Goal: Use online tool/utility: Utilize a website feature to perform a specific function

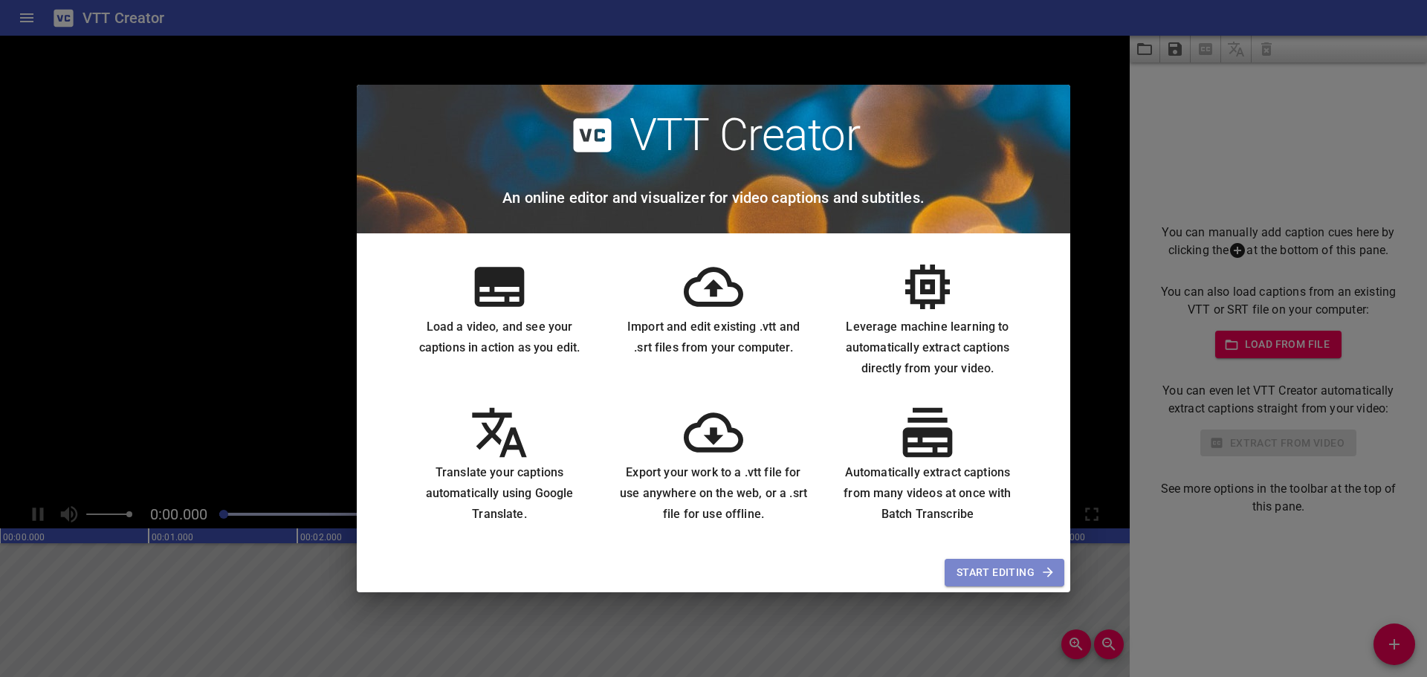
click at [990, 573] on span "Start Editing" at bounding box center [1004, 572] width 96 height 19
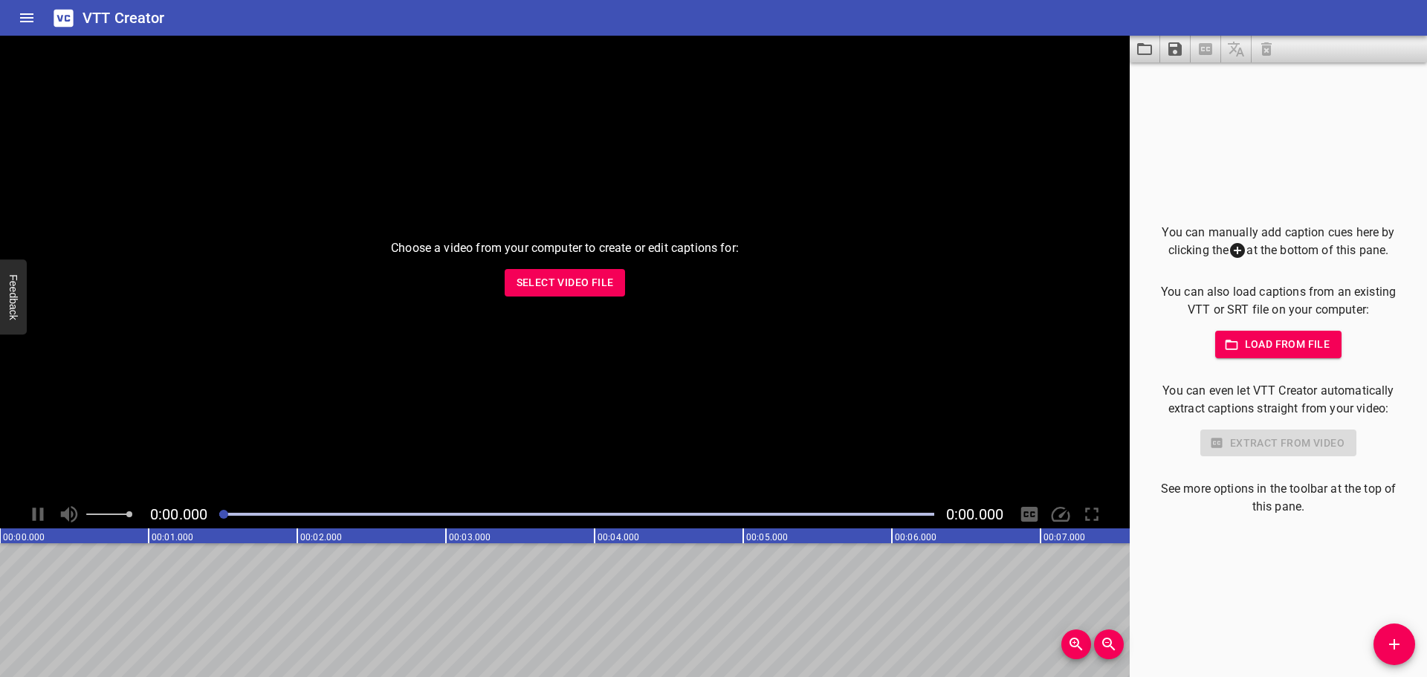
click at [569, 282] on span "Select Video File" at bounding box center [565, 282] width 97 height 19
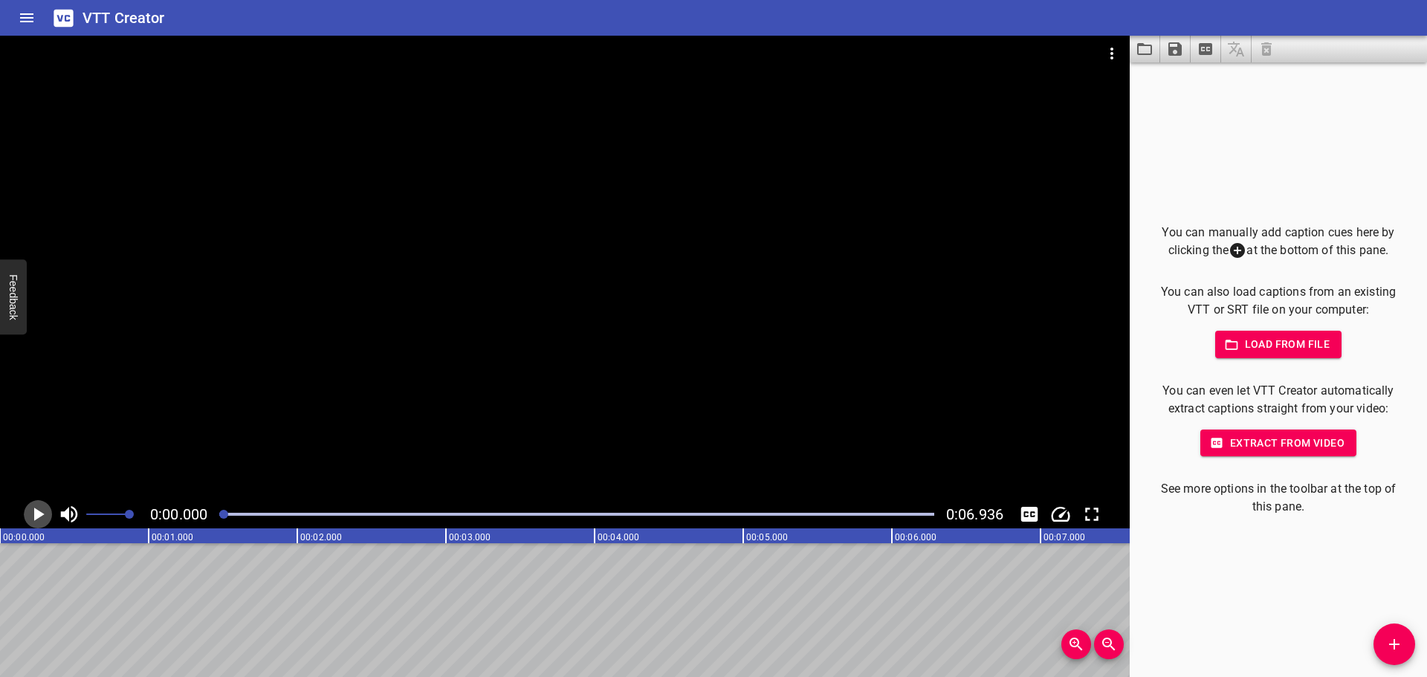
click at [33, 514] on icon "Play/Pause" at bounding box center [38, 514] width 22 height 22
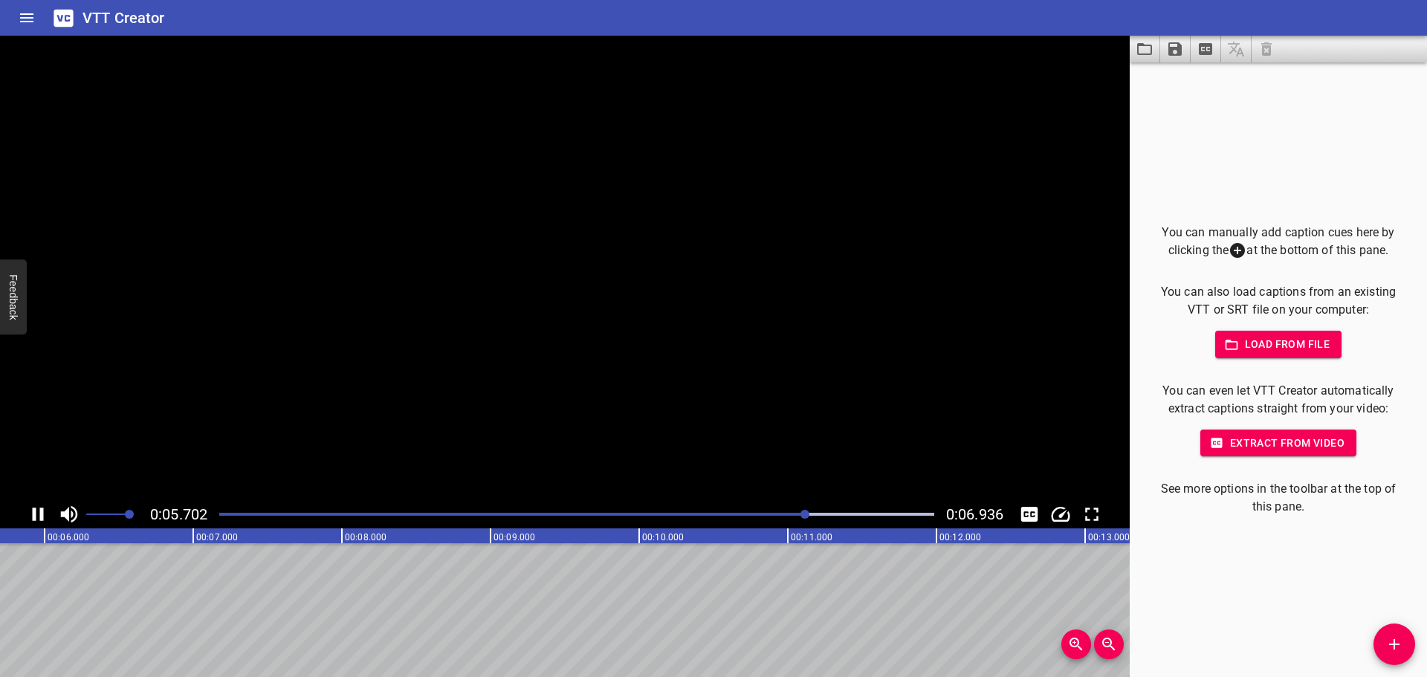
click at [33, 514] on icon "Play/Pause" at bounding box center [38, 514] width 11 height 13
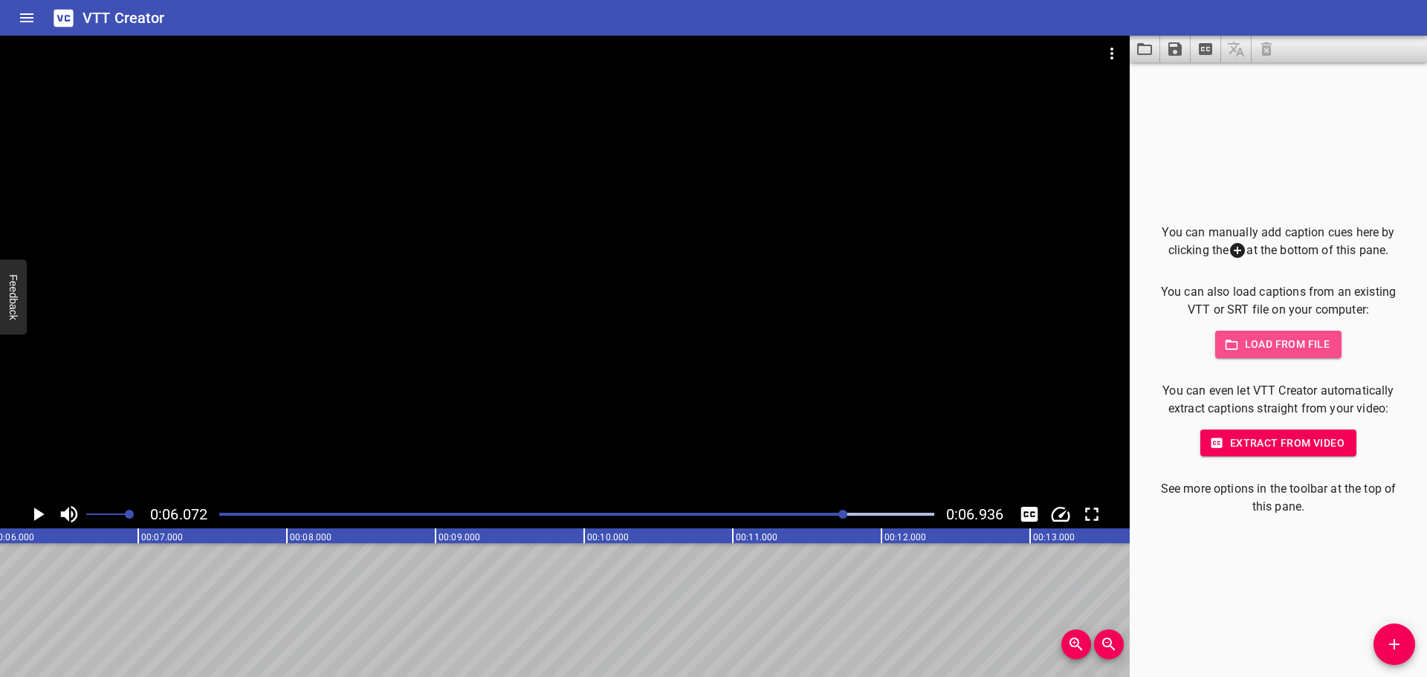
click at [1298, 334] on button "Load from file" at bounding box center [1278, 344] width 127 height 27
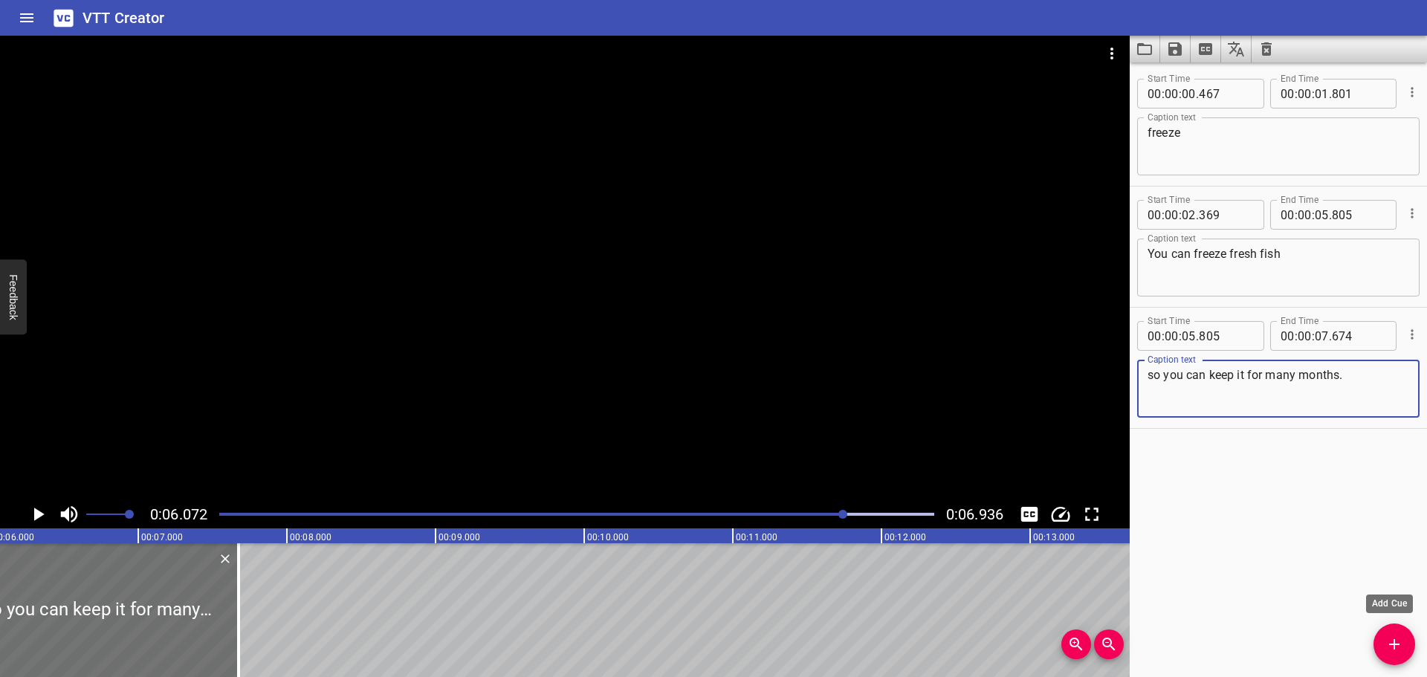
click at [1391, 646] on icon "Add Cue" at bounding box center [1394, 644] width 18 height 18
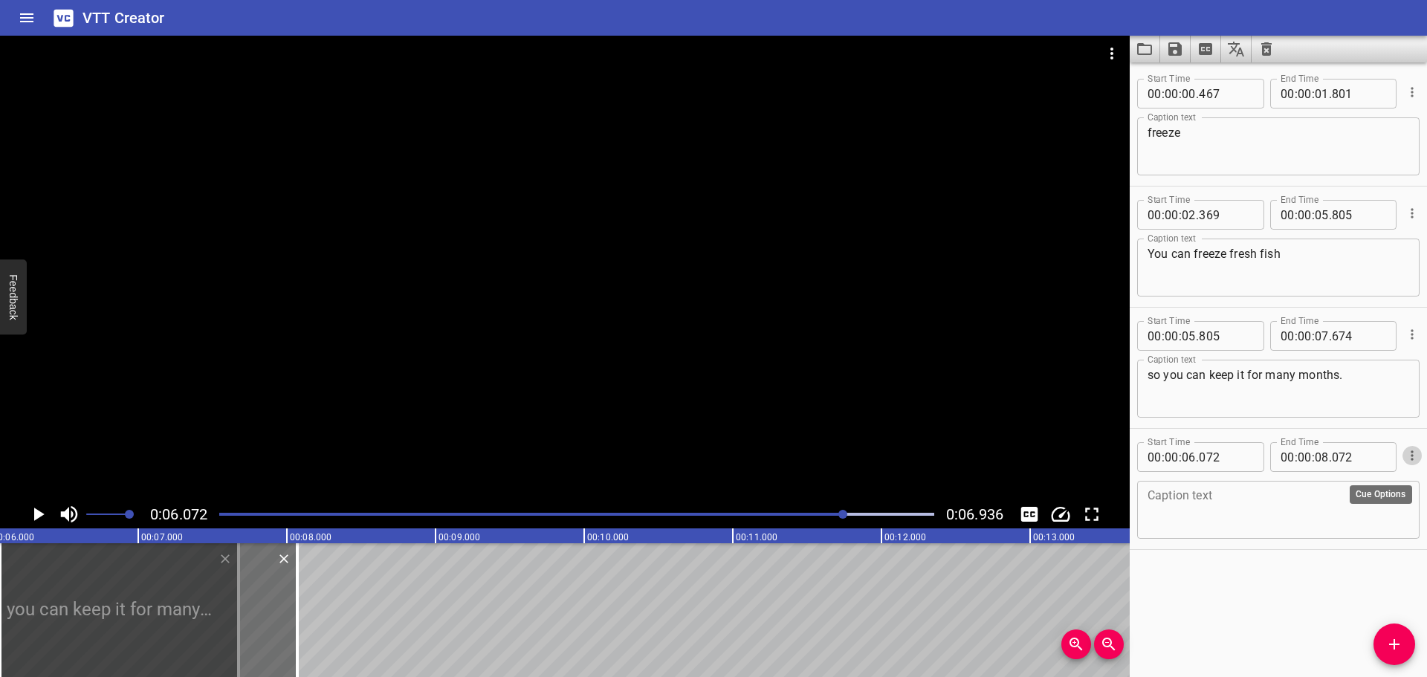
click at [1405, 461] on icon "Cue Options" at bounding box center [1412, 455] width 15 height 15
click at [1336, 486] on li "Delete Cue" at bounding box center [1349, 482] width 129 height 27
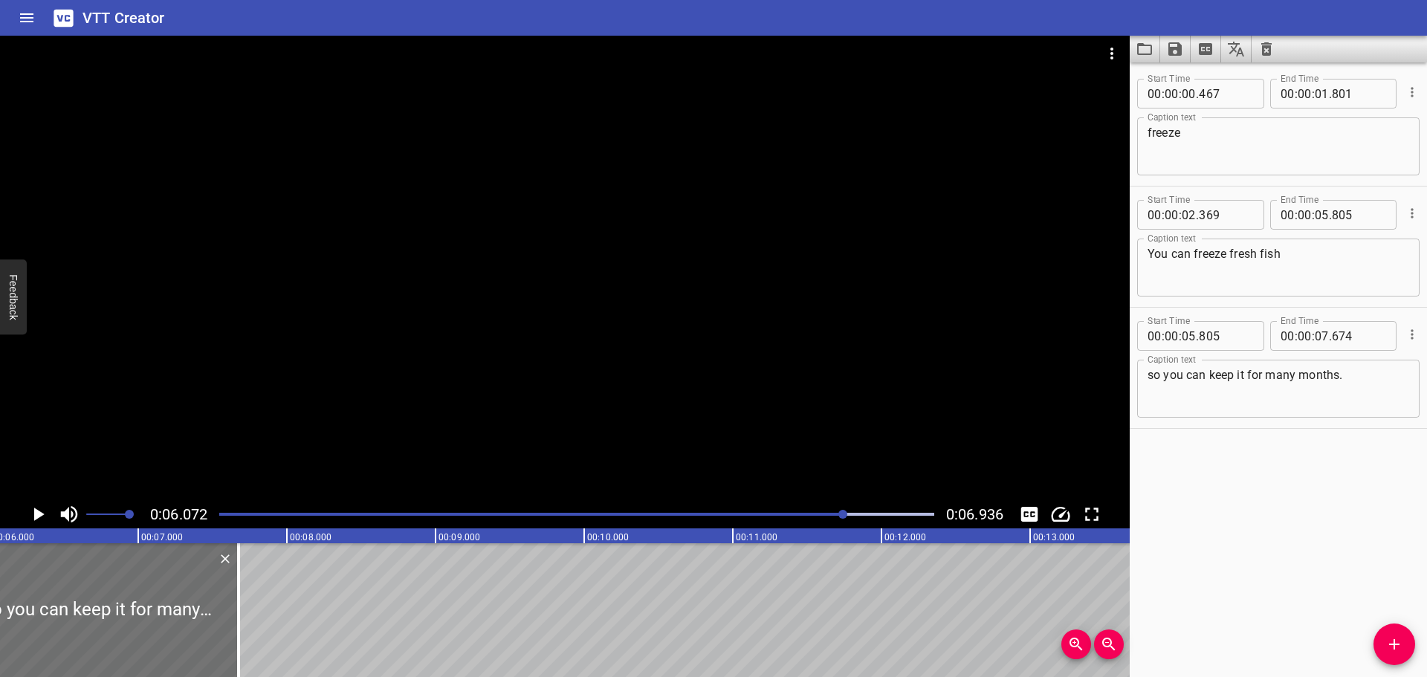
click at [32, 517] on icon "Play/Pause" at bounding box center [38, 514] width 22 height 22
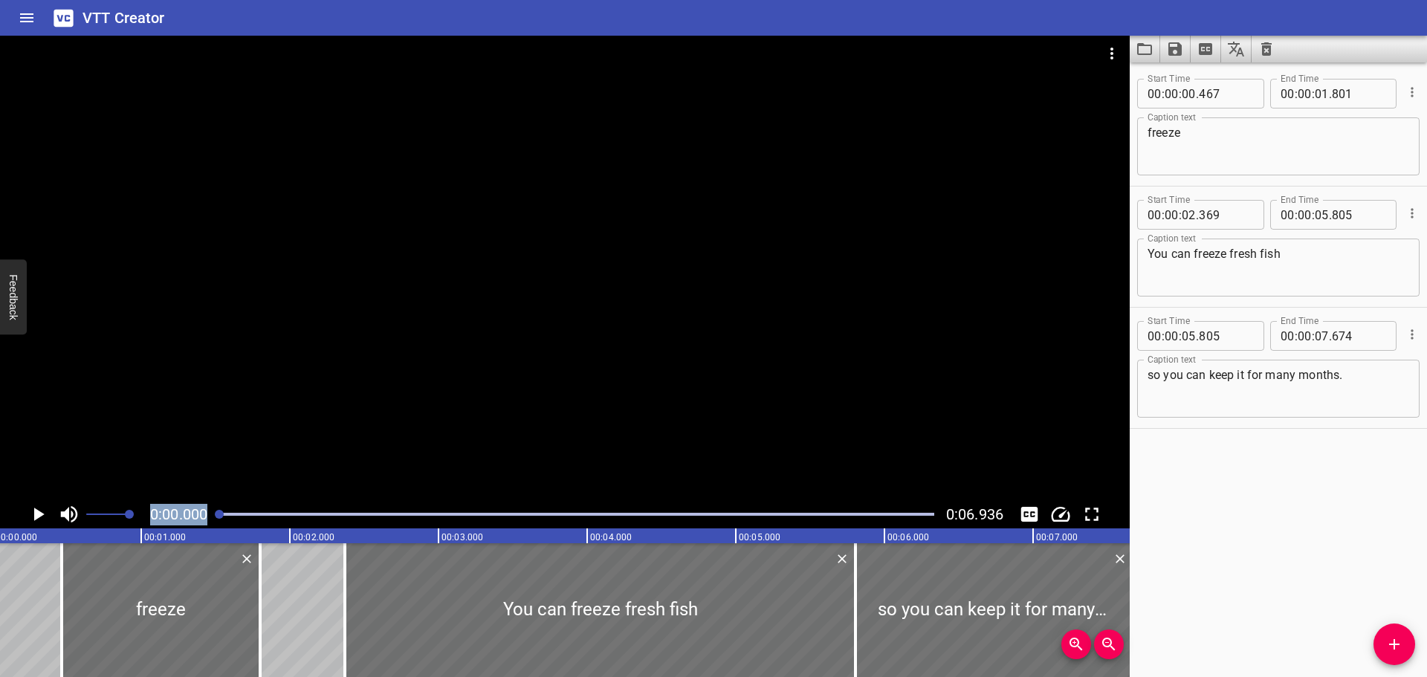
scroll to position [0, 0]
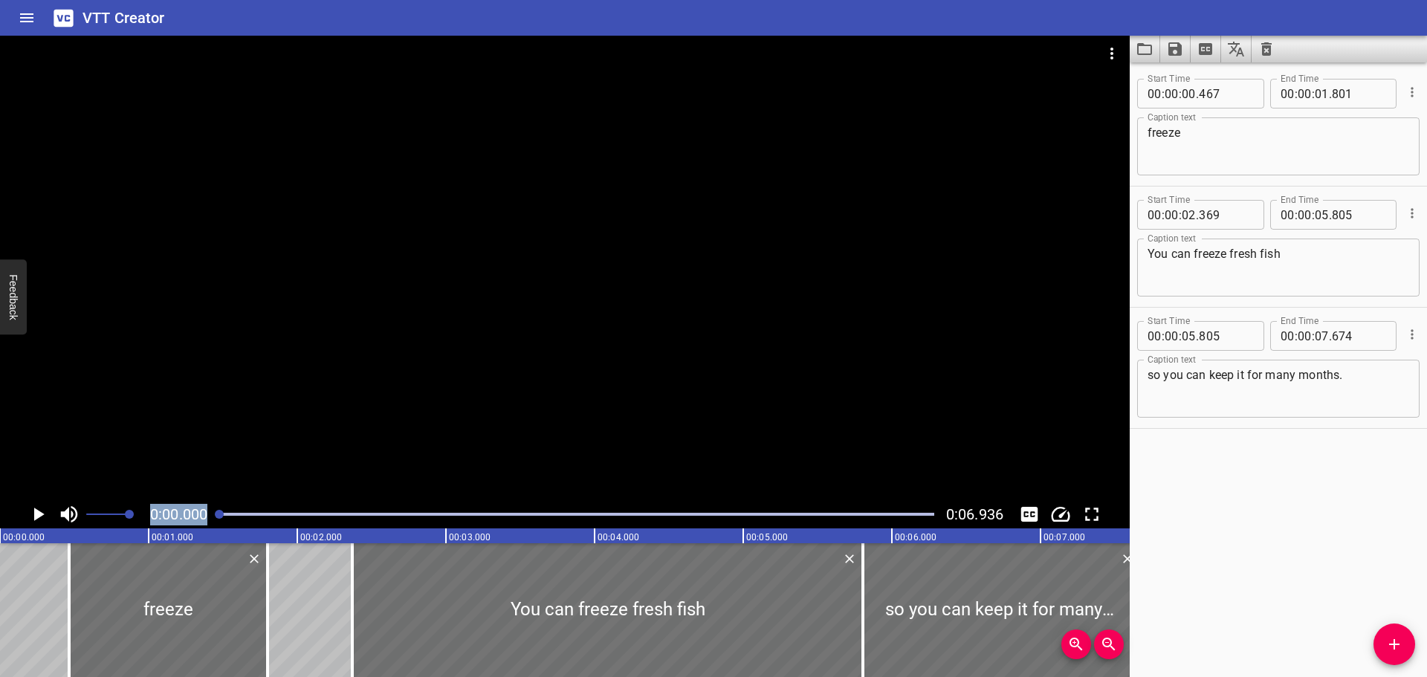
drag, startPoint x: 933, startPoint y: 514, endPoint x: 61, endPoint y: 526, distance: 872.6
click at [68, 526] on div "0:00.000 0:06.936" at bounding box center [565, 514] width 1130 height 28
click at [39, 517] on icon "Play/Pause" at bounding box center [39, 514] width 10 height 13
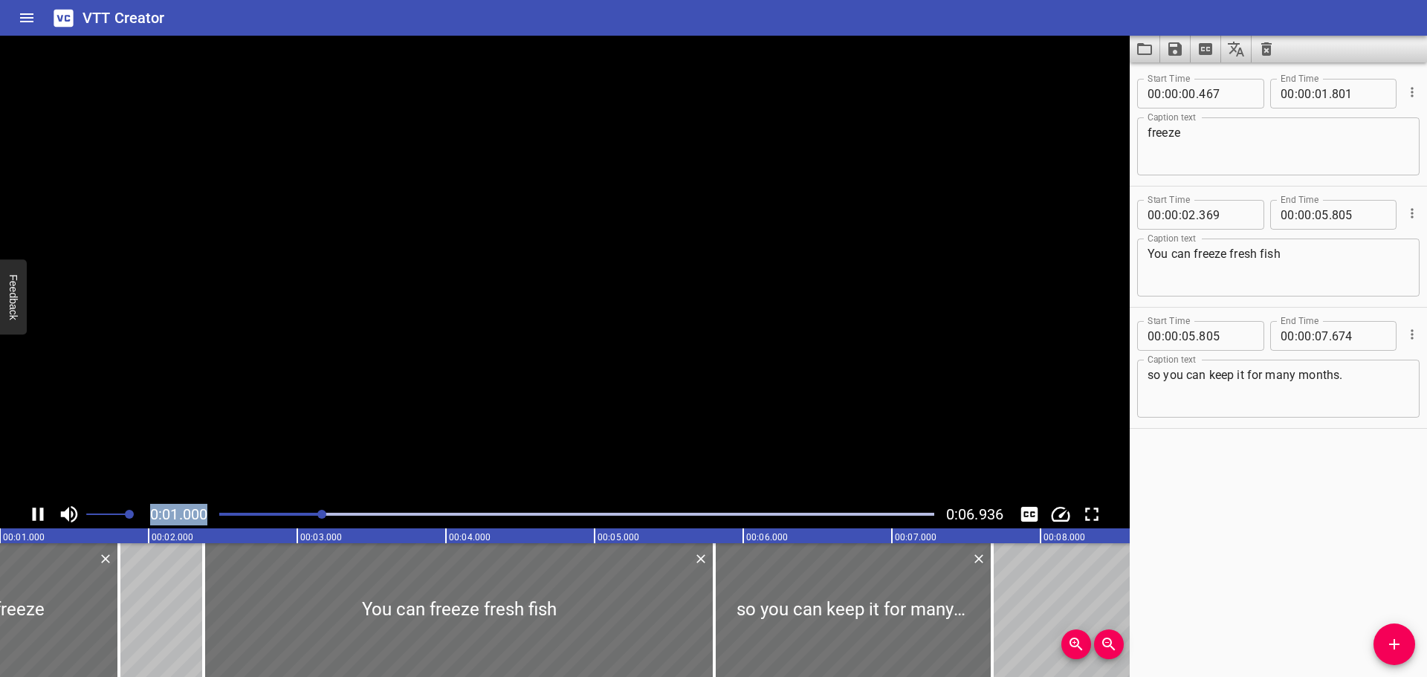
click at [39, 517] on icon "Play/Pause" at bounding box center [38, 514] width 22 height 22
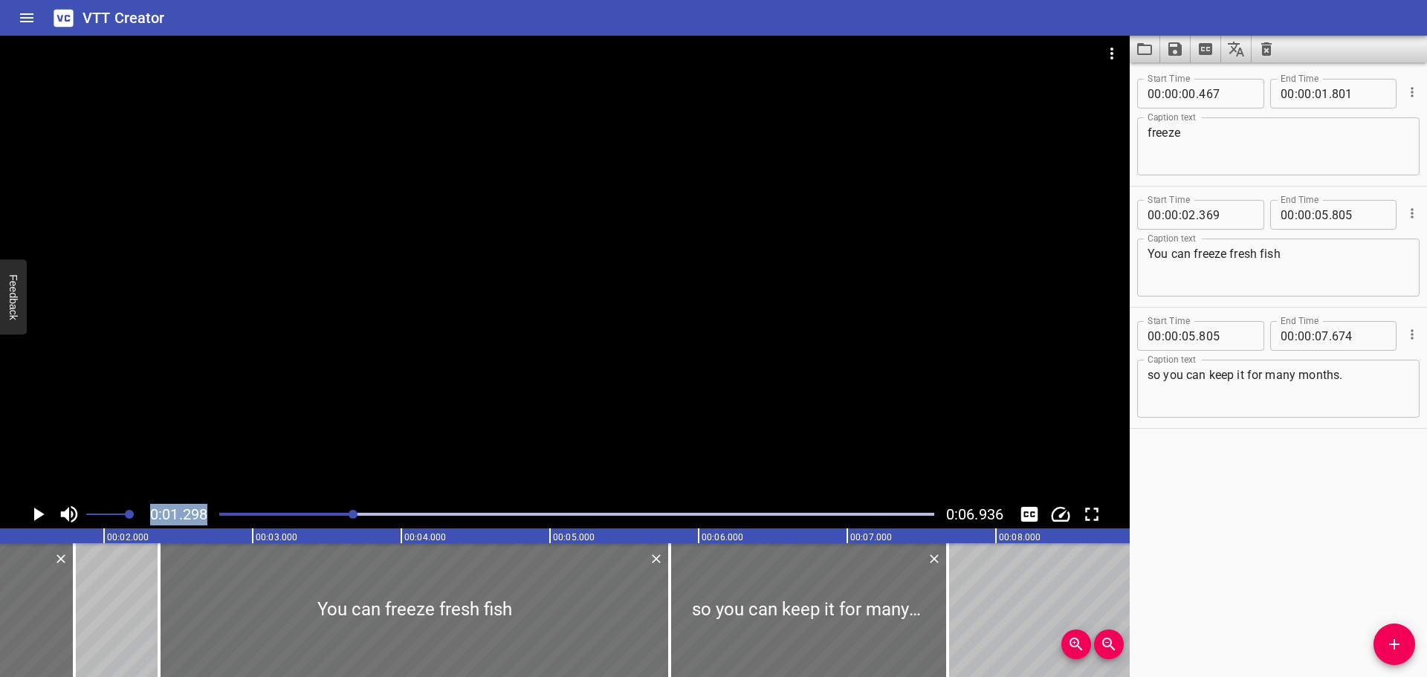
click at [39, 517] on icon "Play/Pause" at bounding box center [39, 514] width 10 height 13
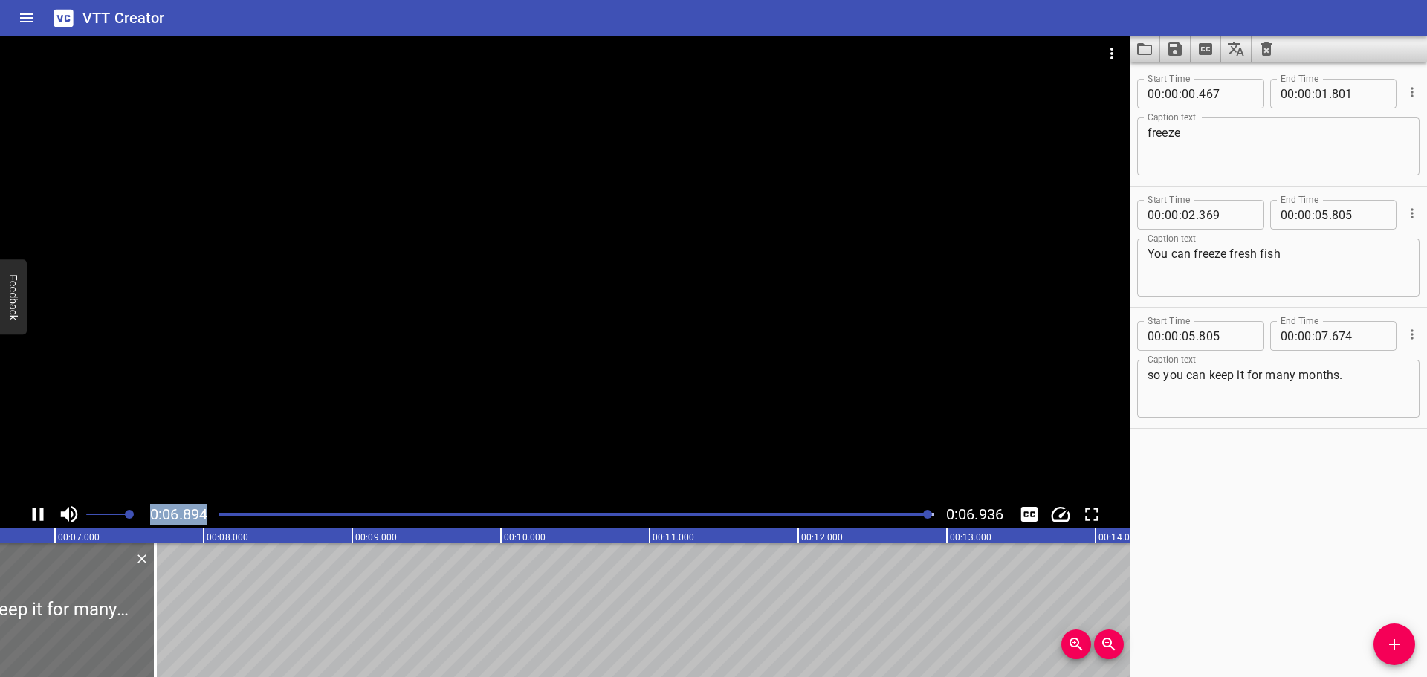
scroll to position [0, 1031]
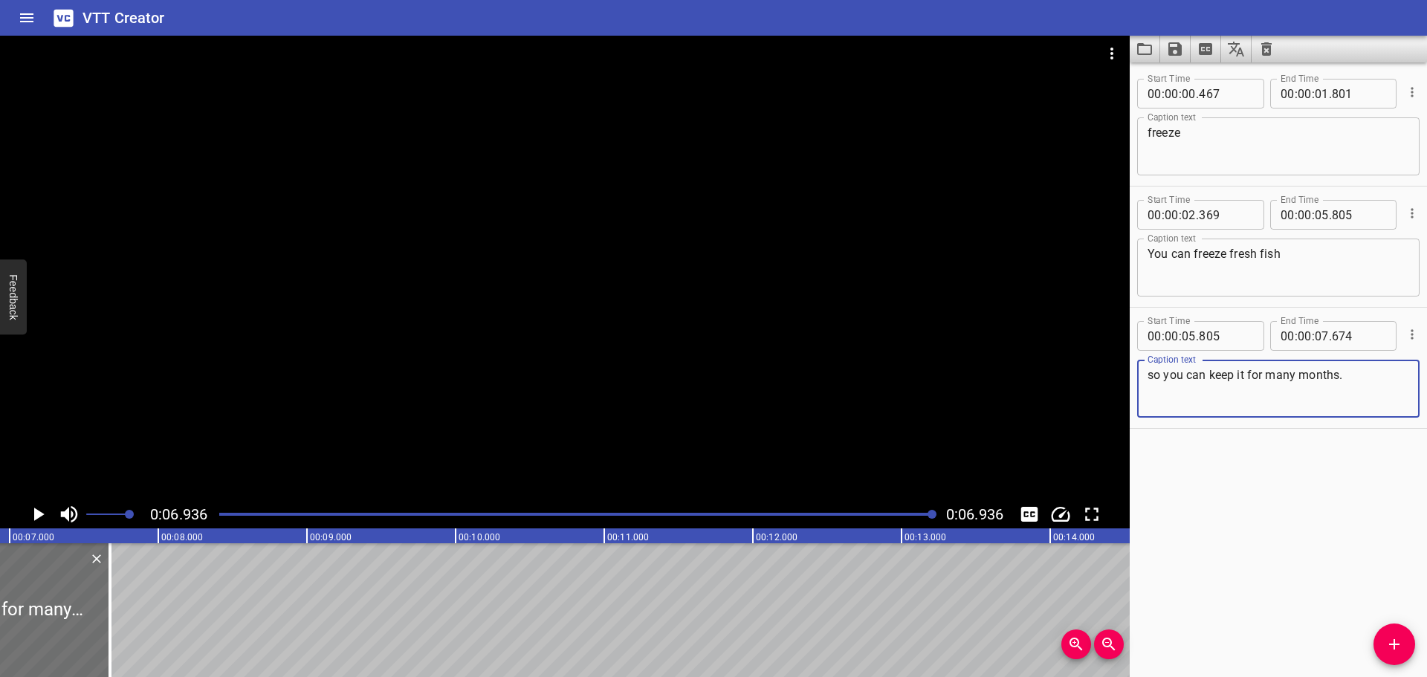
drag, startPoint x: 1379, startPoint y: 380, endPoint x: 1075, endPoint y: 377, distance: 304.0
click at [1075, 377] on main "0:06.936 0:06.936 00:00.000 00:01.000 00:02.000 00:03.000 00:04.000 00:05.000 0…" at bounding box center [713, 356] width 1427 height 641
click at [1344, 261] on textarea "You can freeze fresh fish" at bounding box center [1278, 268] width 262 height 42
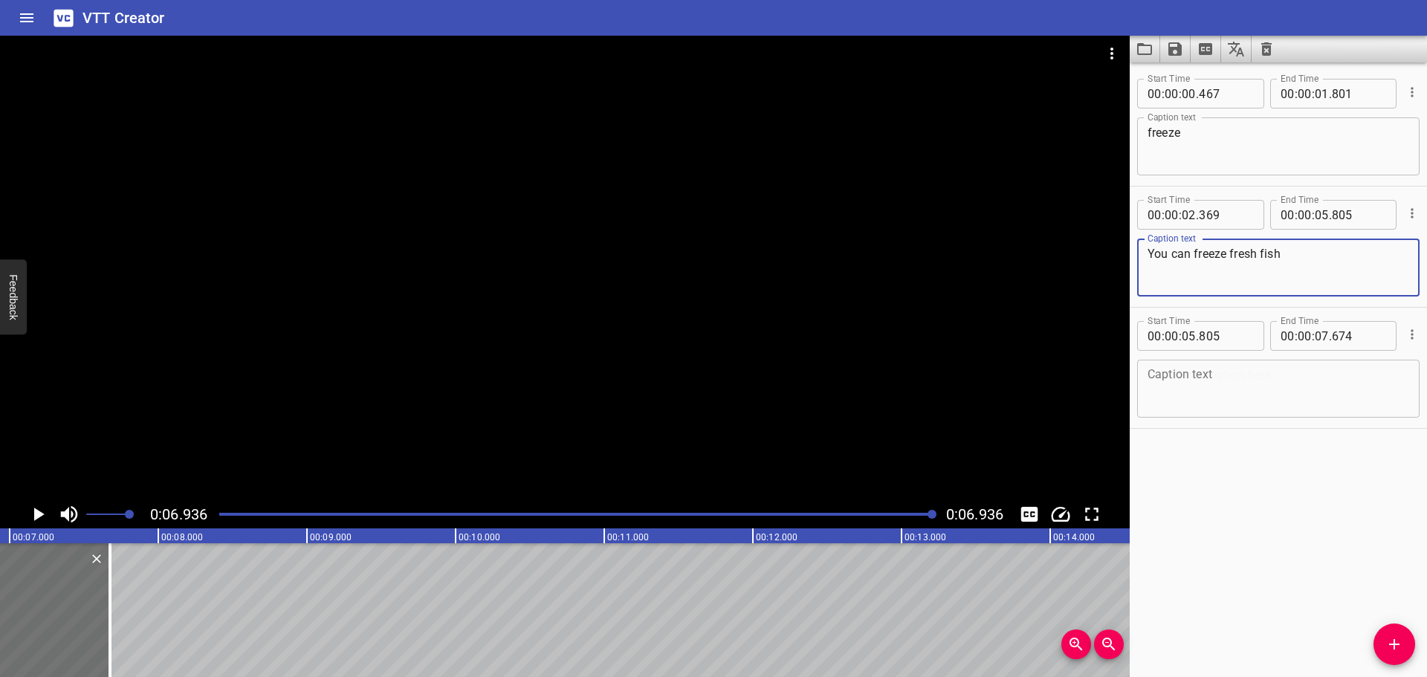
paste textarea "so you can keep it for many months."
type textarea "You can freeze fresh fish so you can keep it for many months."
click at [1319, 334] on input "number" at bounding box center [1322, 336] width 14 height 30
type input "06"
type input "936"
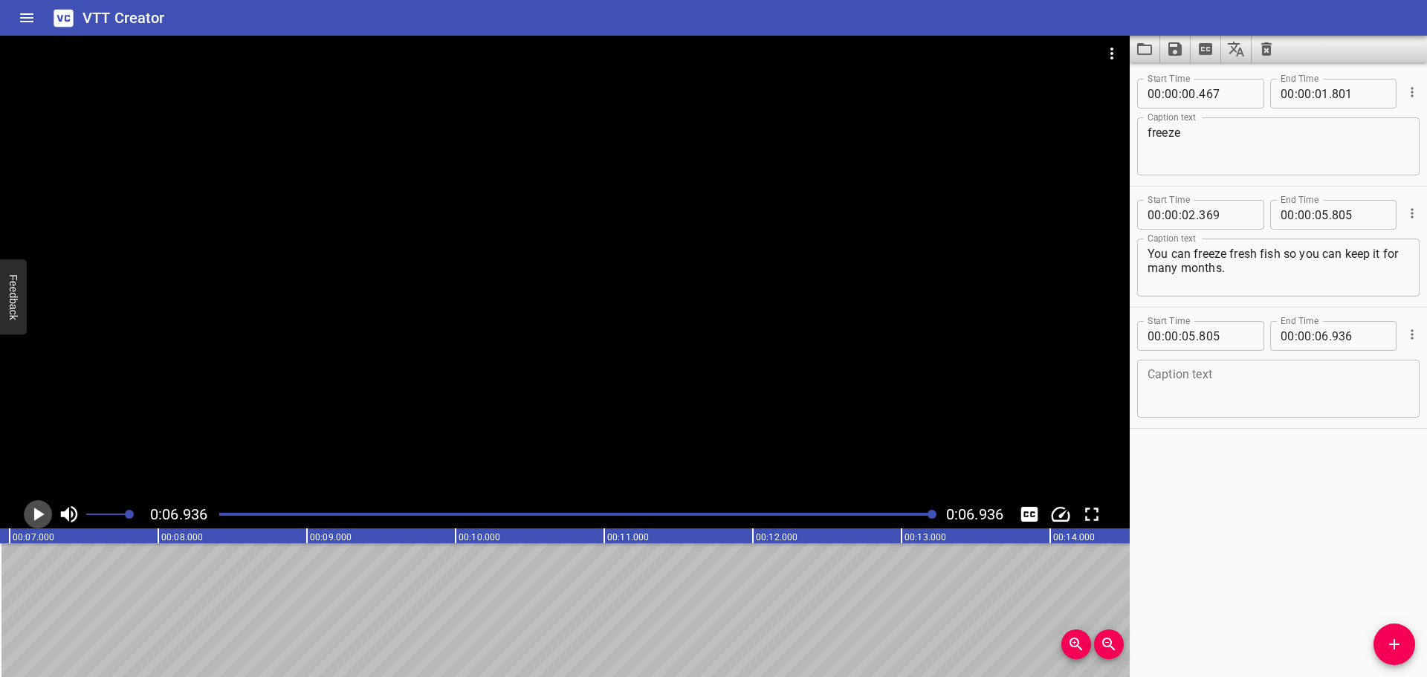
click at [33, 511] on icon "Play/Pause" at bounding box center [38, 514] width 22 height 22
